Goal: Information Seeking & Learning: Learn about a topic

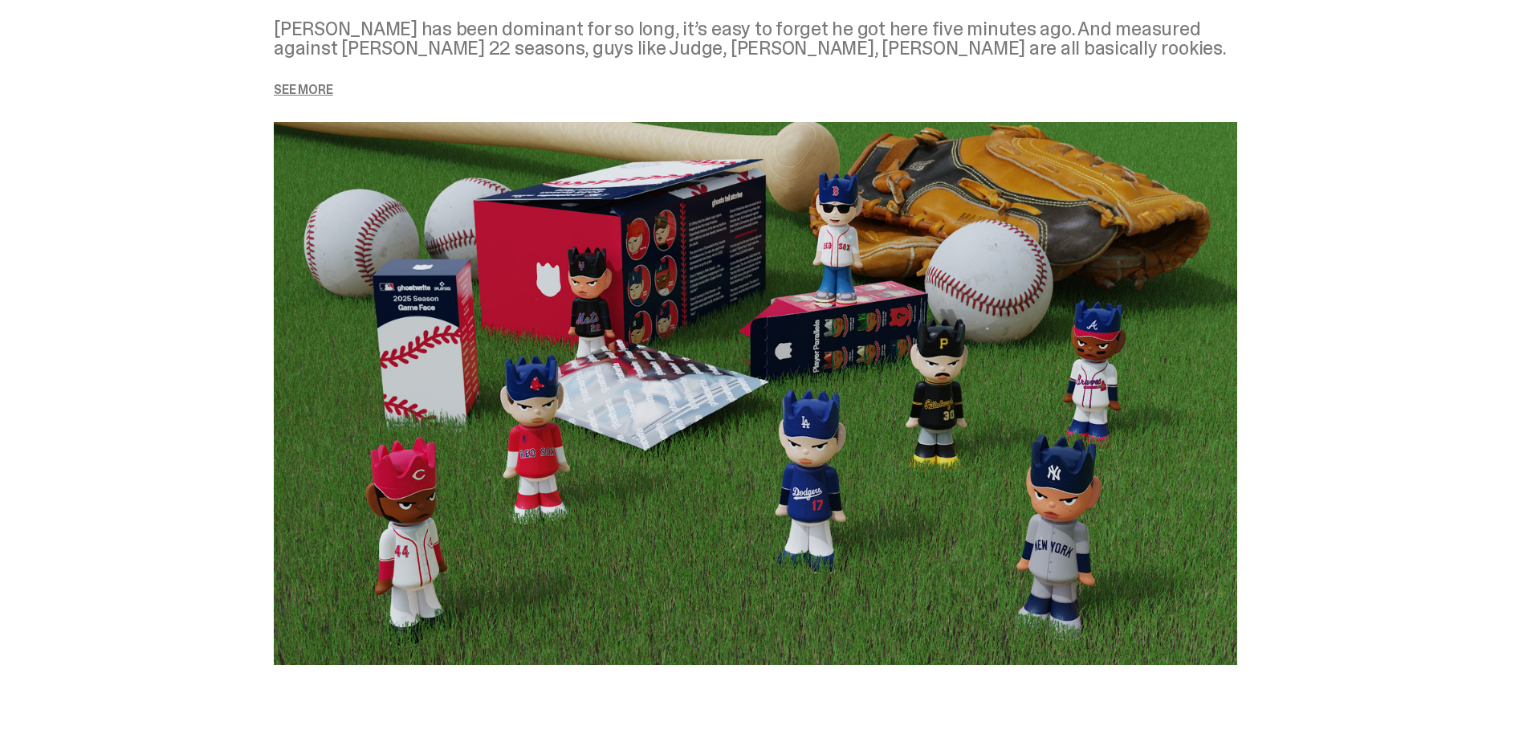
scroll to position [2087, 0]
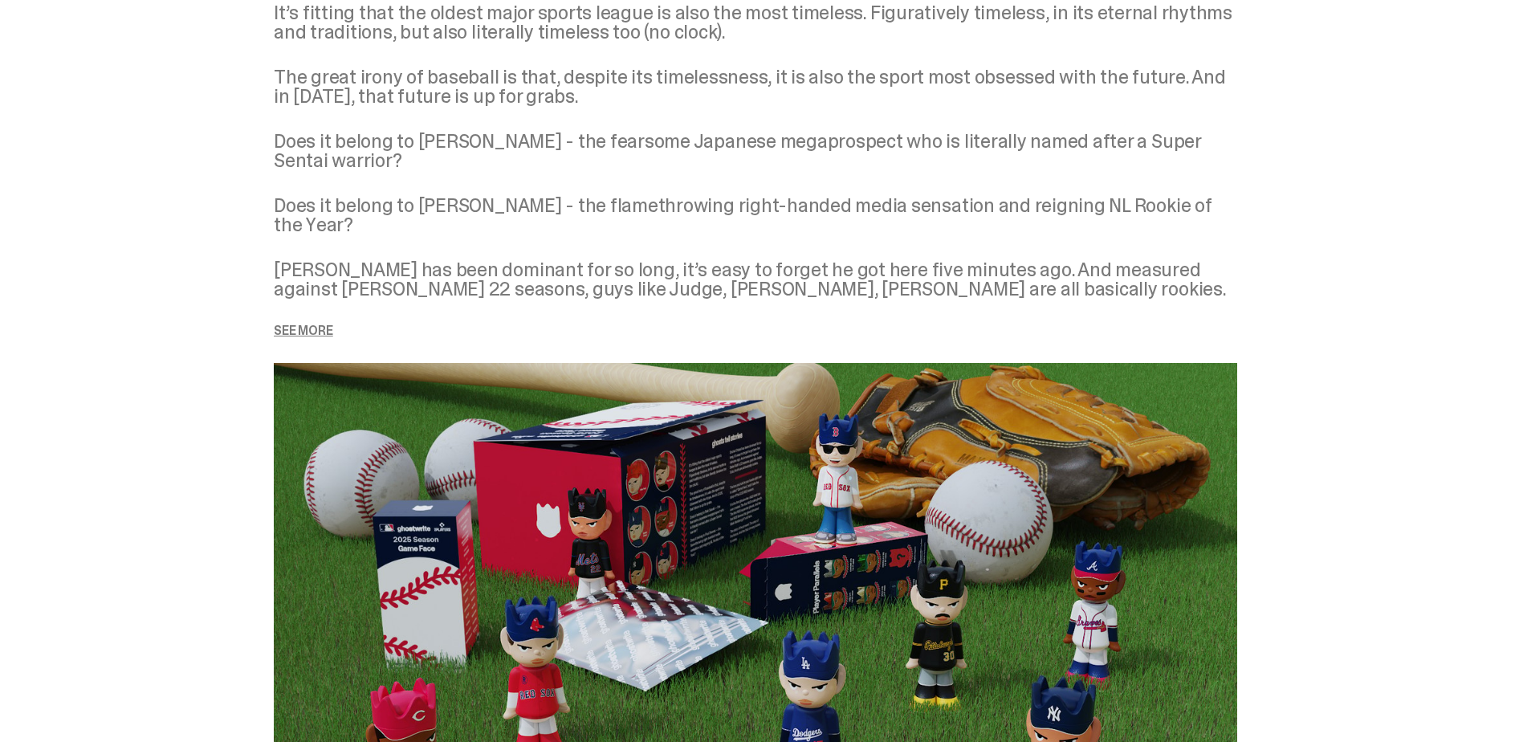
click at [316, 324] on p "See more" at bounding box center [755, 330] width 963 height 13
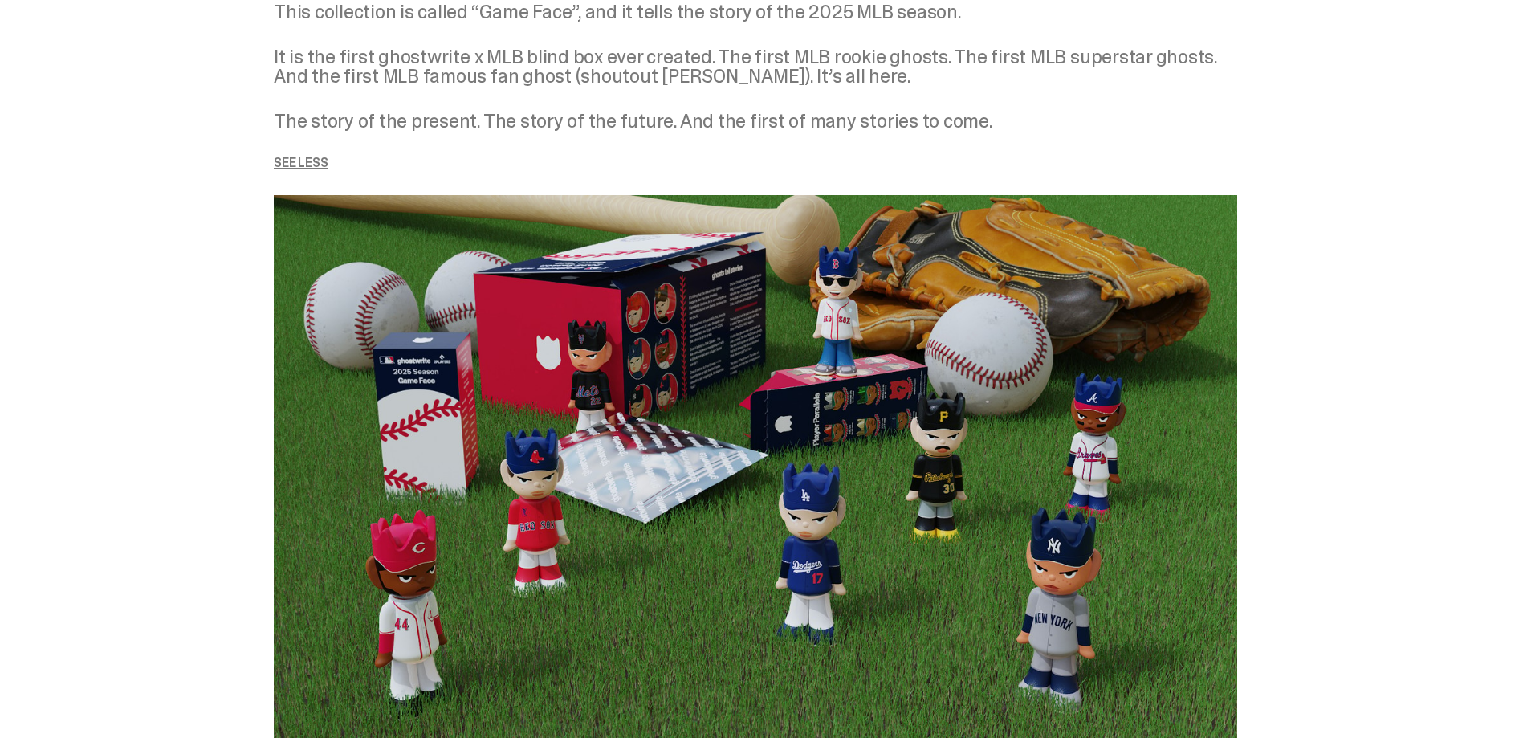
scroll to position [2488, 0]
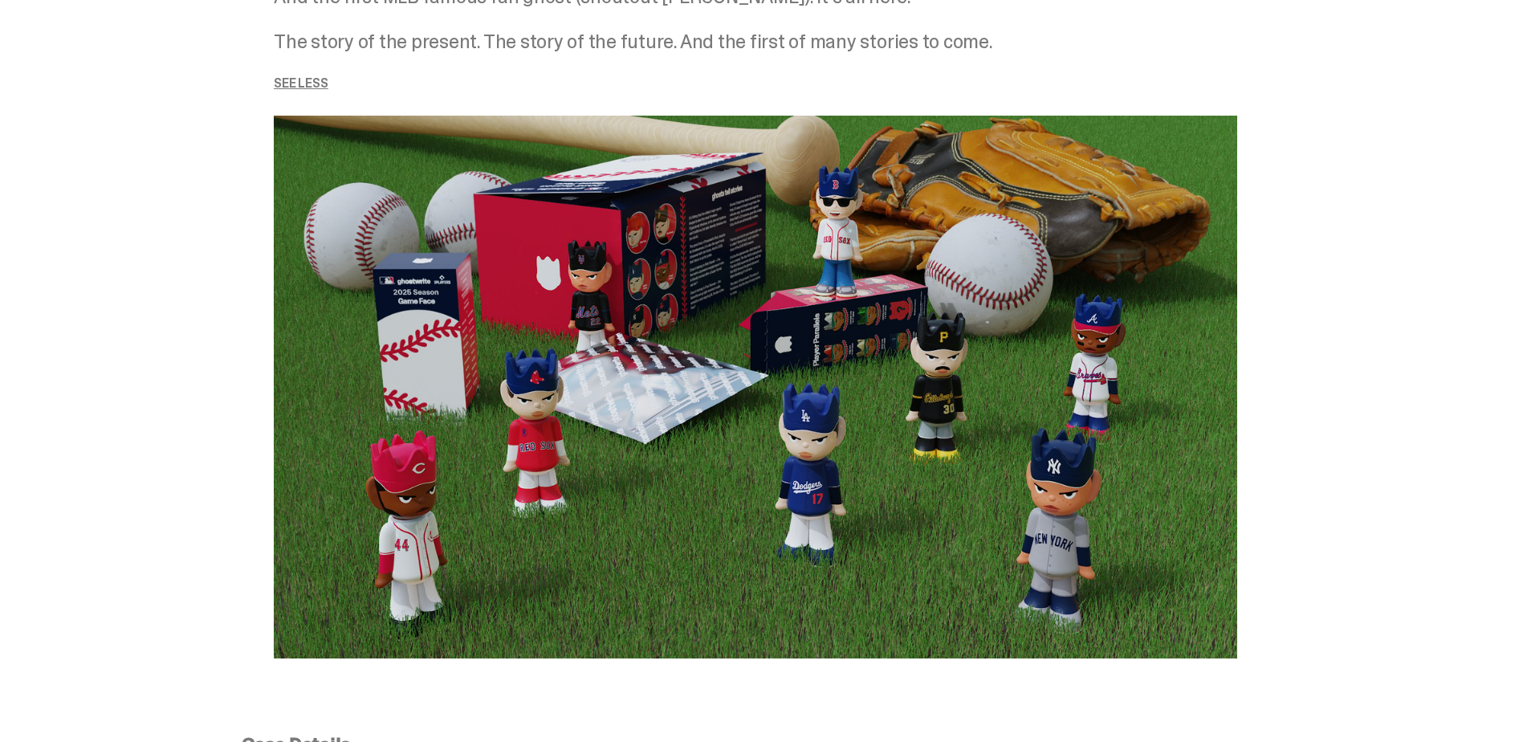
click at [1362, 63] on div "ghosts tell stories It’s fitting that the oldest major sports league is also th…" at bounding box center [755, 90] width 1511 height 1214
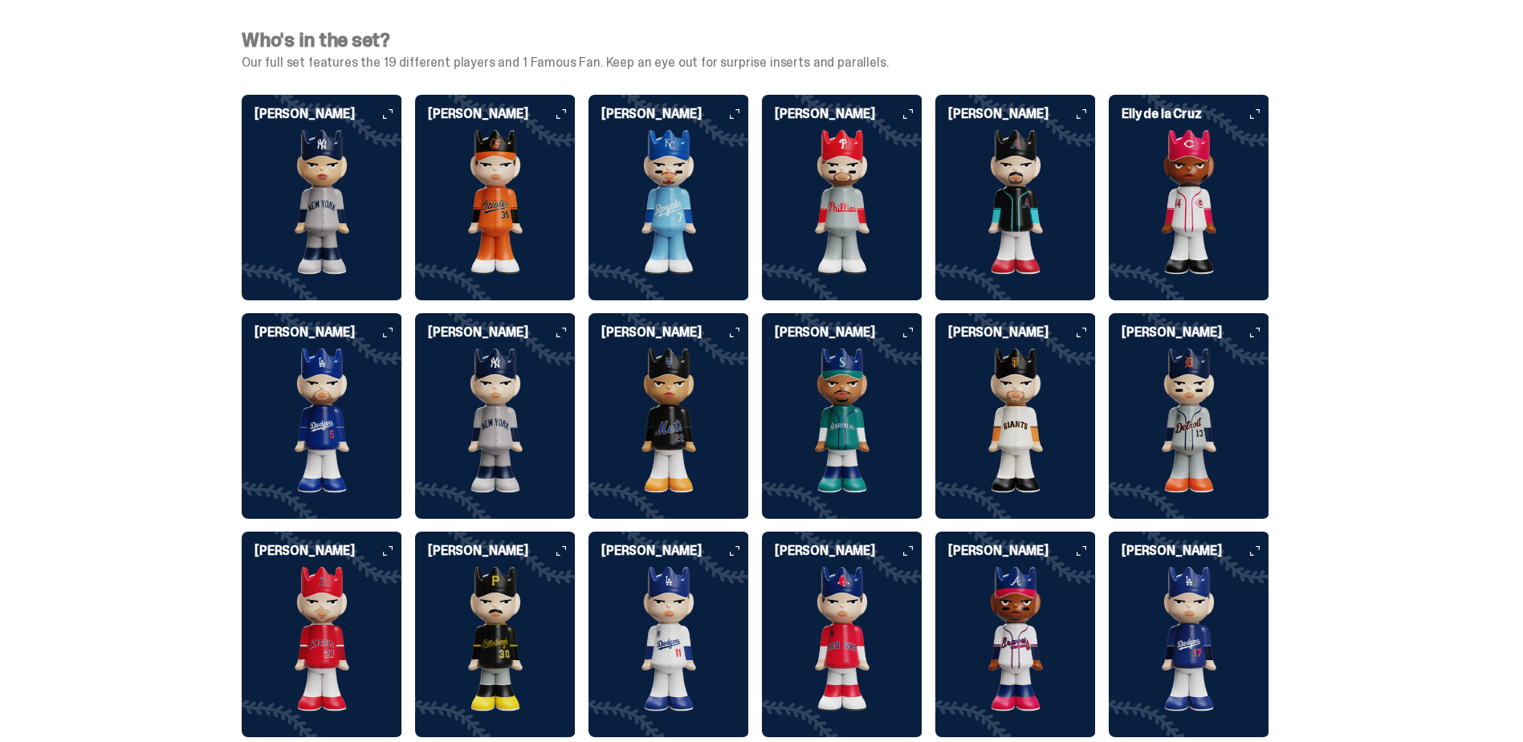
scroll to position [4174, 0]
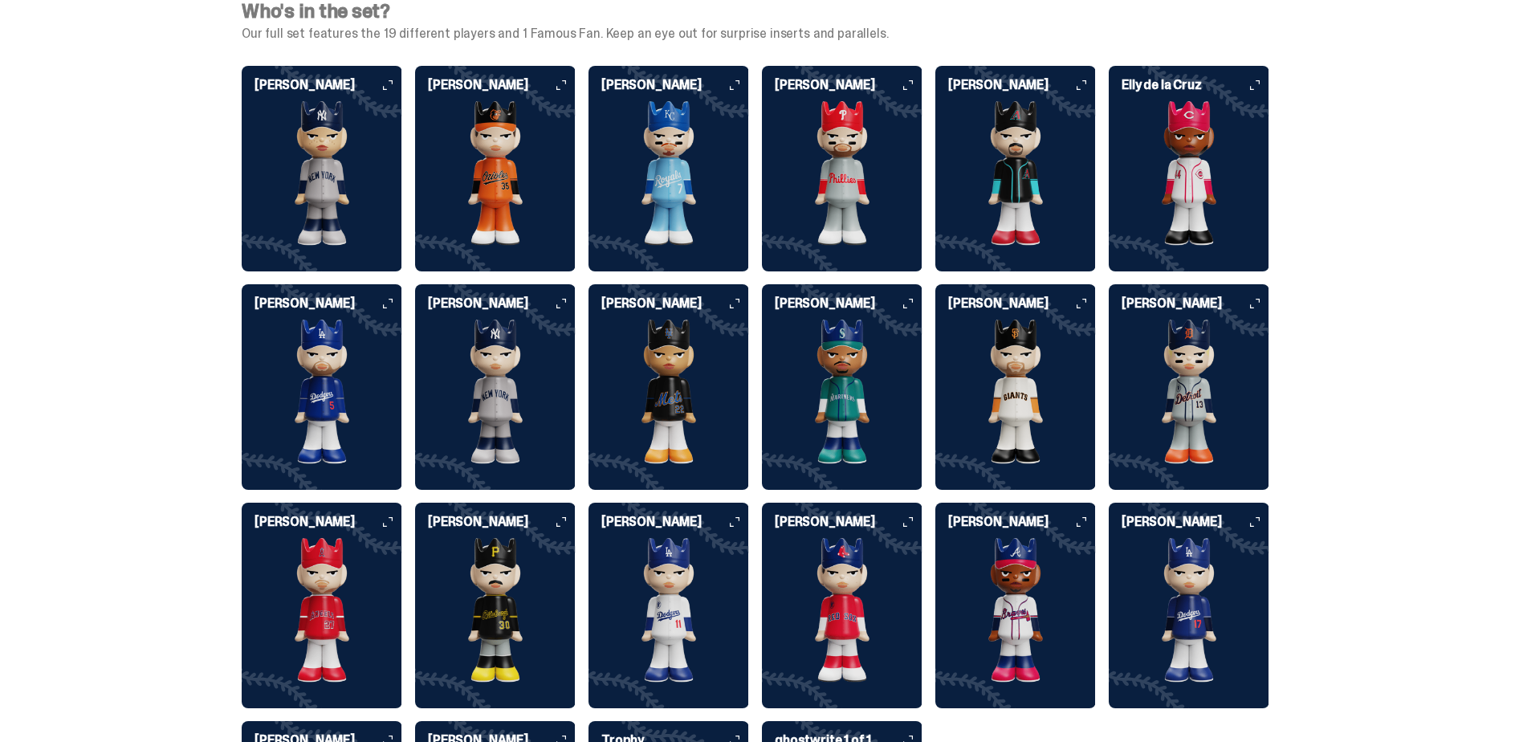
click at [1410, 346] on div "Who's in the set? Our full set features the 19 different players and 1 Famous F…" at bounding box center [755, 473] width 1511 height 982
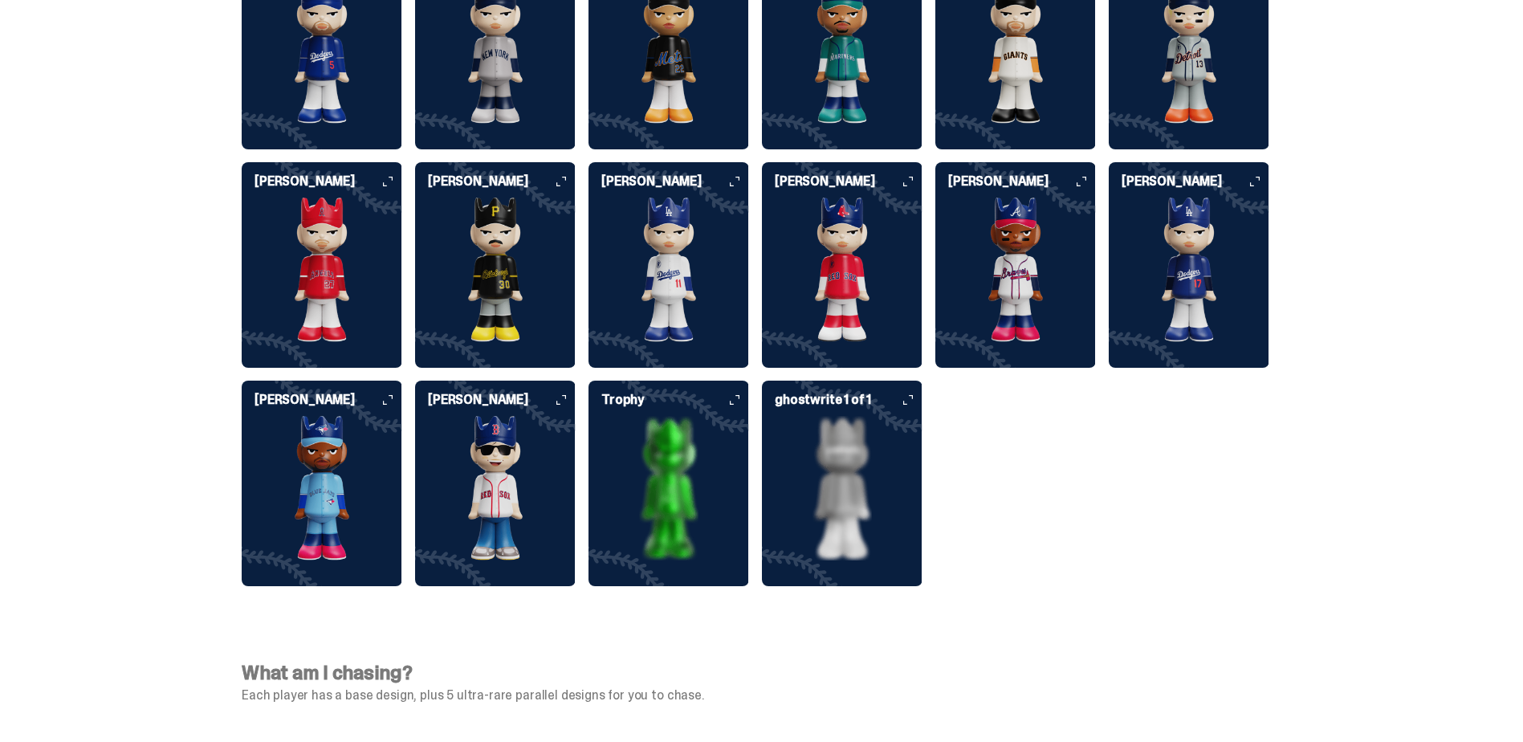
scroll to position [4575, 0]
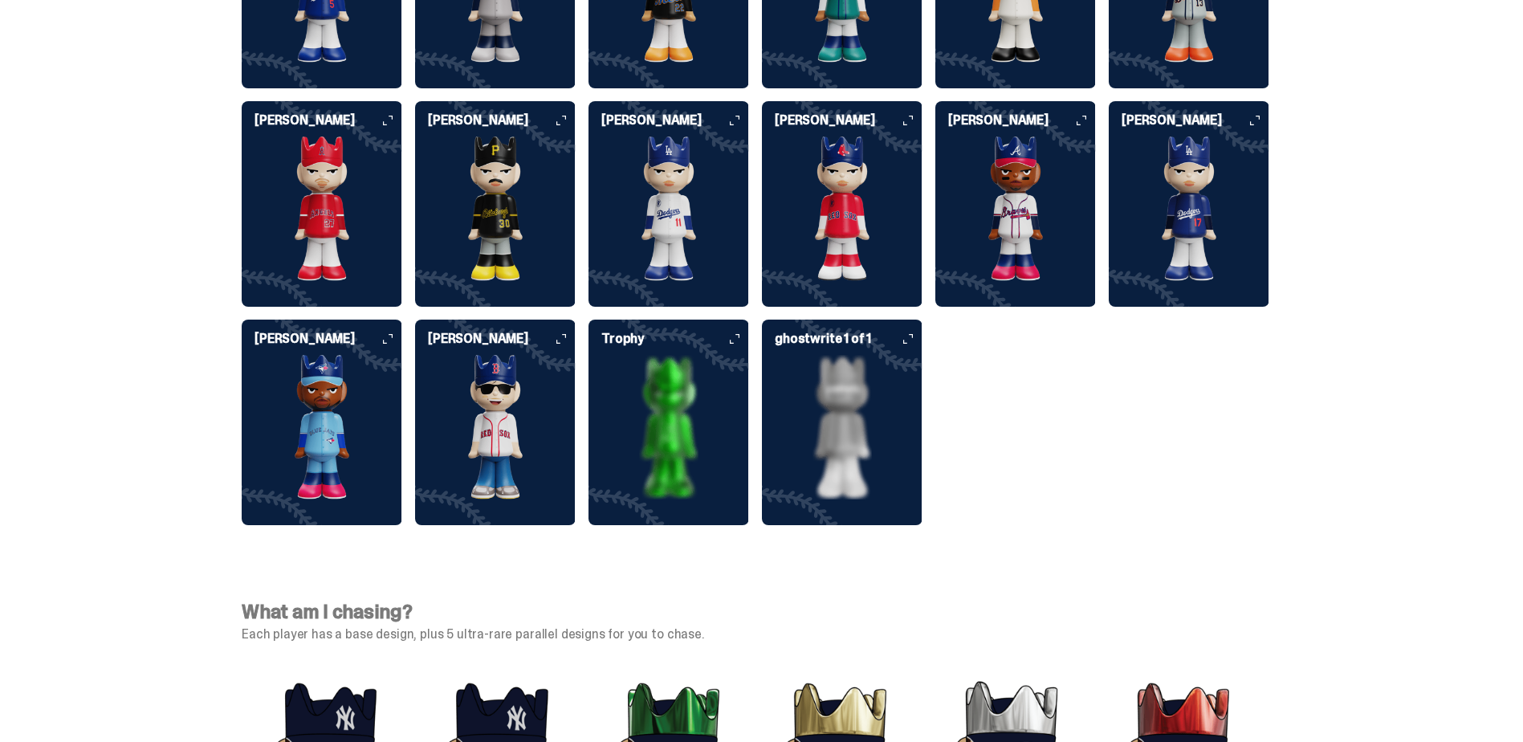
click at [1425, 164] on div "Who's in the set? Our full set features the 19 different players and 1 Famous F…" at bounding box center [755, 72] width 1511 height 982
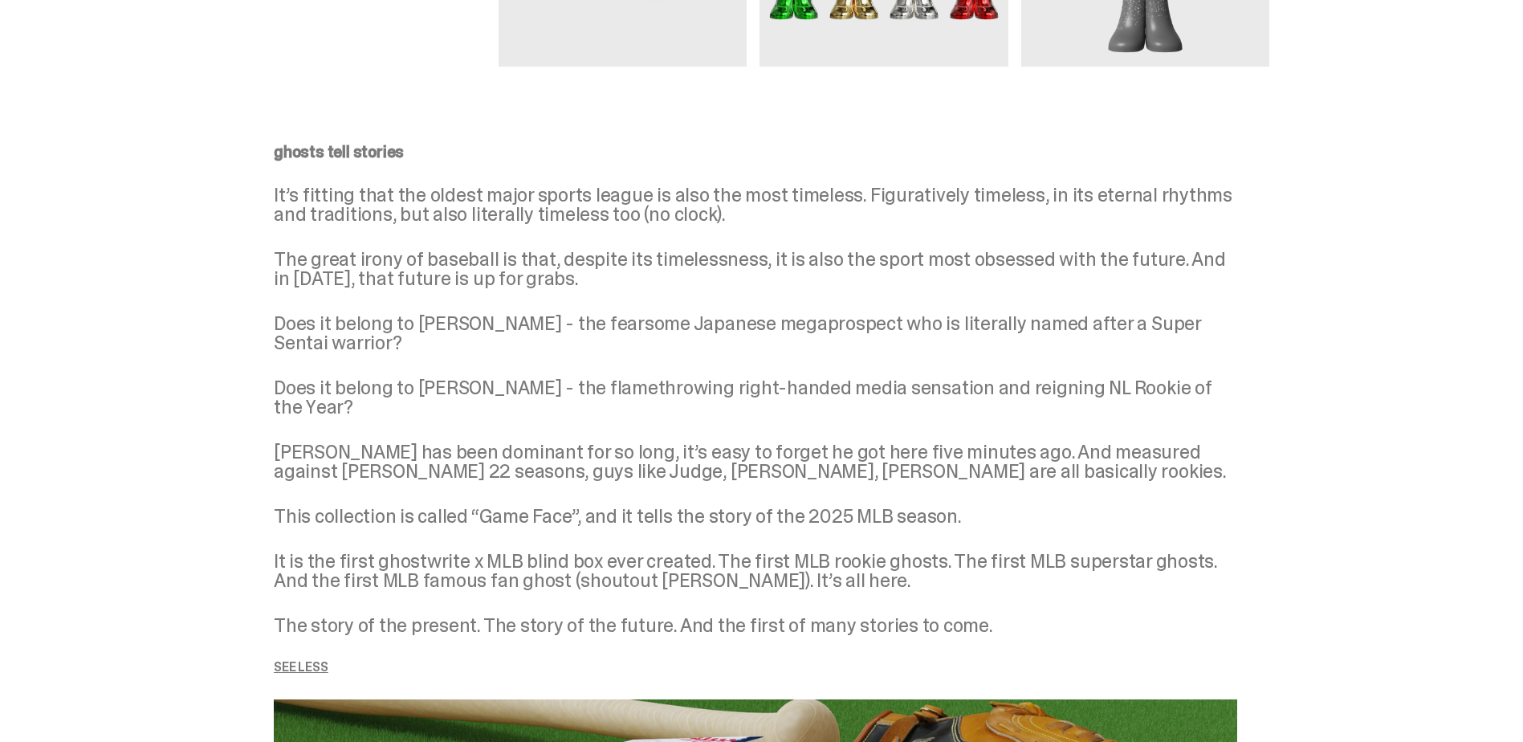
scroll to position [1926, 0]
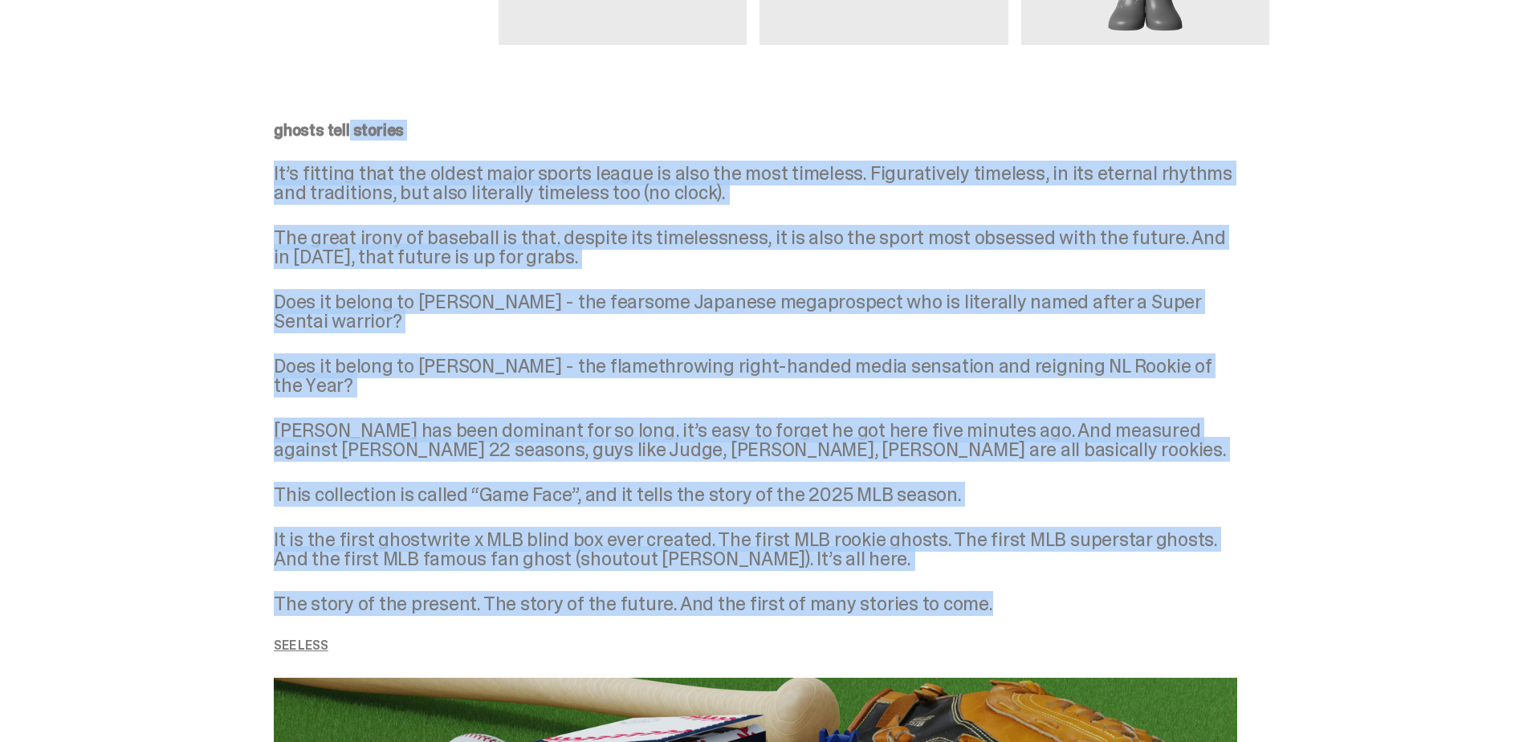
drag, startPoint x: 280, startPoint y: 128, endPoint x: 1181, endPoint y: 576, distance: 1005.7
click at [1181, 576] on div "ghosts tell stories It’s fitting that the oldest major sports league is also th…" at bounding box center [755, 387] width 963 height 530
copy div "loremi dolo sitamet Co’a elitsed doei tem incidi utlab etdolo magnaa en admi ve…"
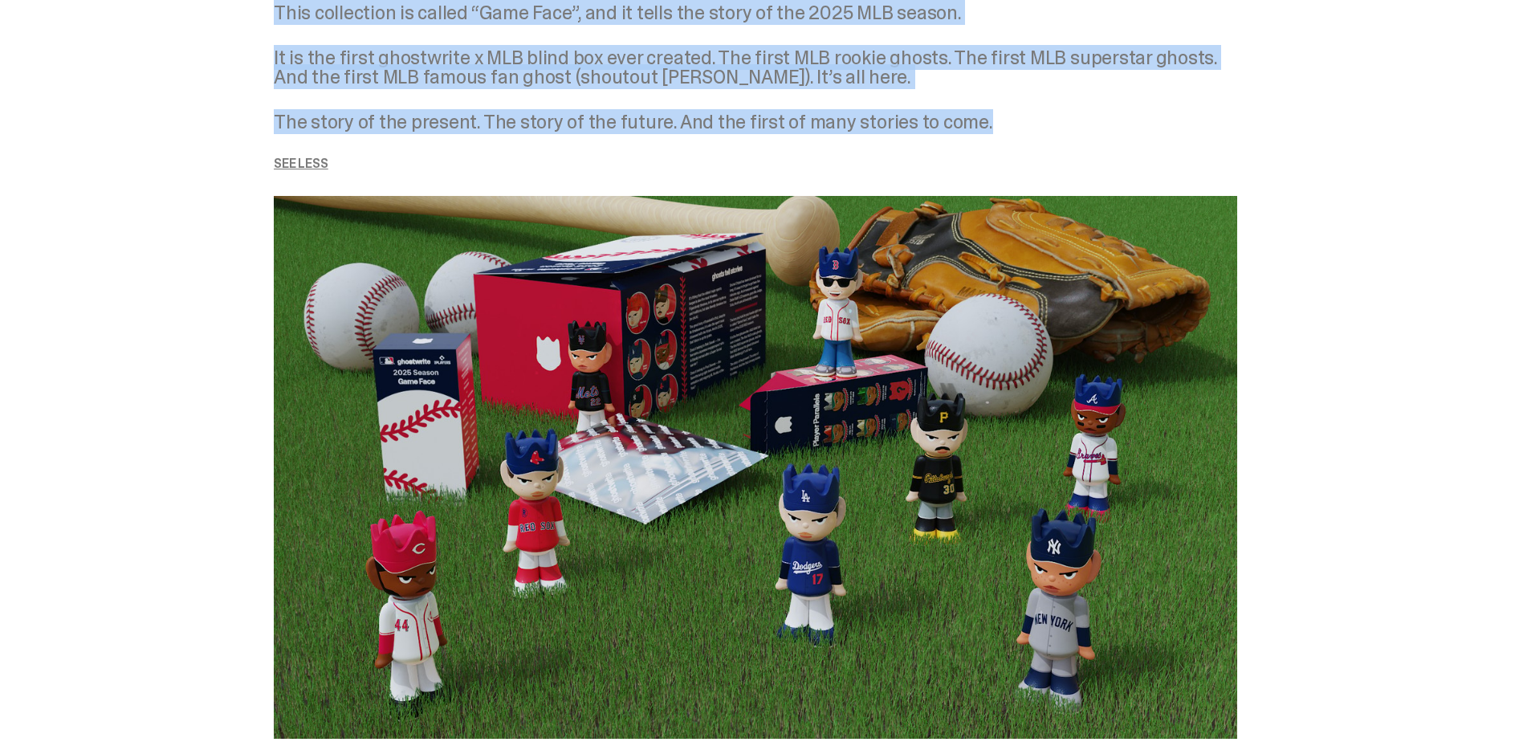
scroll to position [2889, 0]
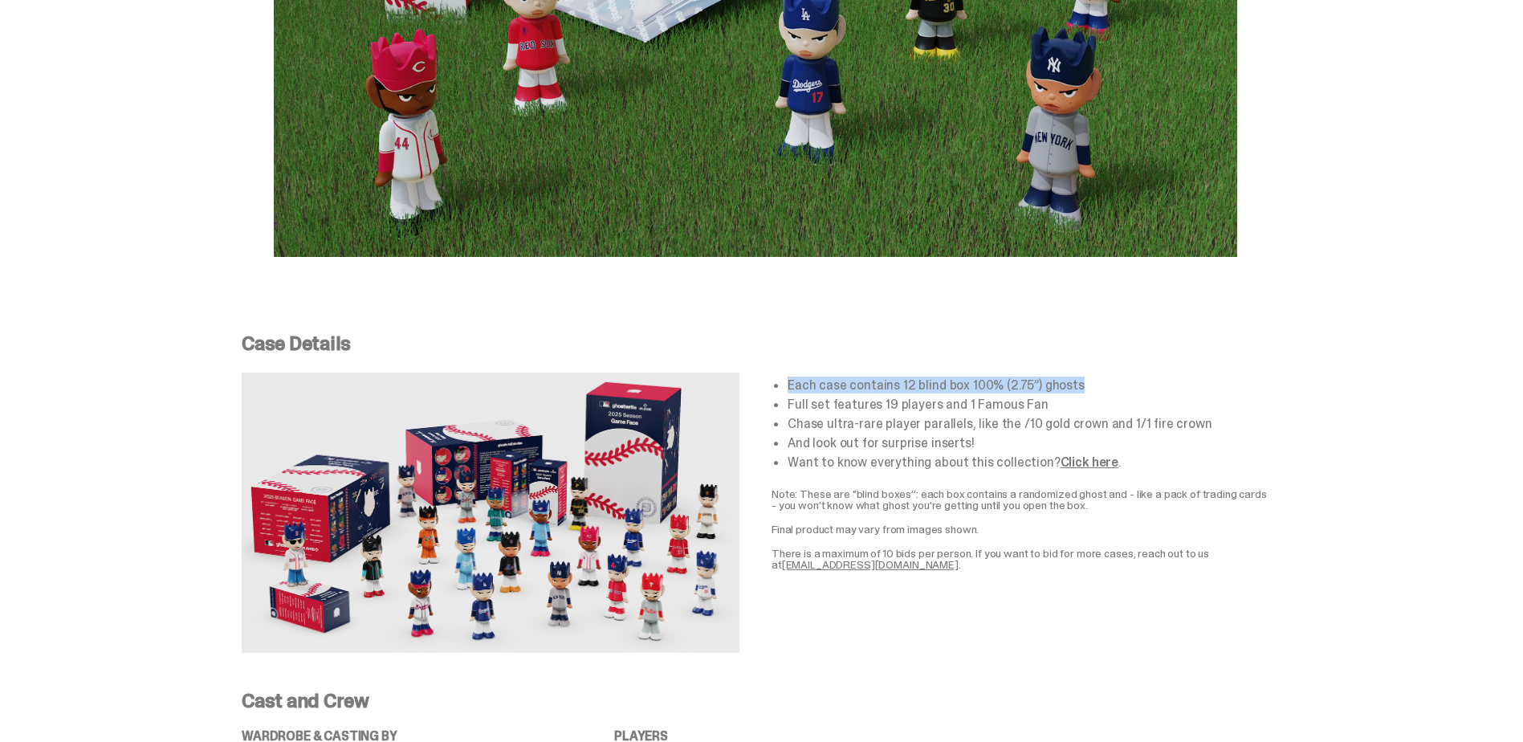
drag, startPoint x: 795, startPoint y: 364, endPoint x: 1080, endPoint y: 369, distance: 285.0
click at [1080, 379] on li "Each case contains 12 blind box 100% (2.75”) ghosts" at bounding box center [1028, 385] width 482 height 13
drag, startPoint x: 1080, startPoint y: 369, endPoint x: 1067, endPoint y: 445, distance: 77.3
click at [1067, 453] on link "Click here" at bounding box center [1089, 461] width 58 height 17
